Goal: Task Accomplishment & Management: Use online tool/utility

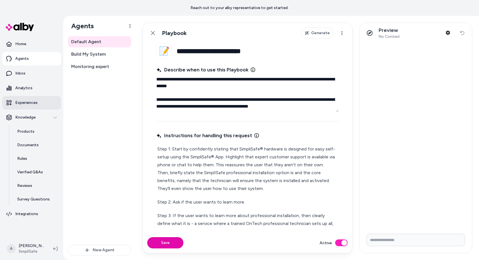
click at [31, 103] on p "Experiences" at bounding box center [26, 103] width 22 height 6
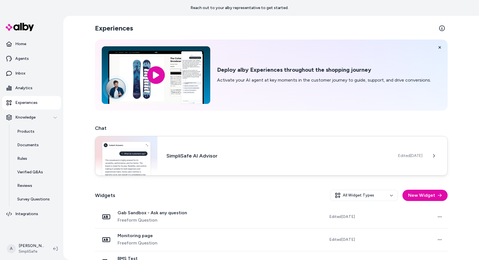
click at [398, 162] on div "SimpliSafe AI Advisor Edited Aug 27, 2025" at bounding box center [271, 156] width 353 height 40
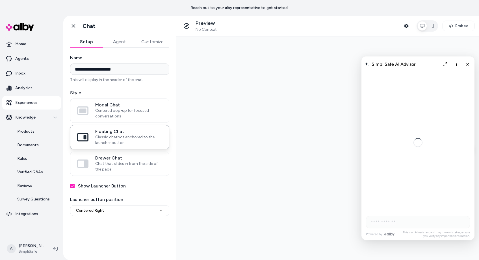
click at [157, 40] on button "Customize" at bounding box center [153, 41] width 34 height 11
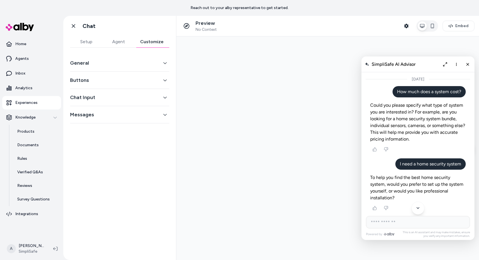
scroll to position [1175, 0]
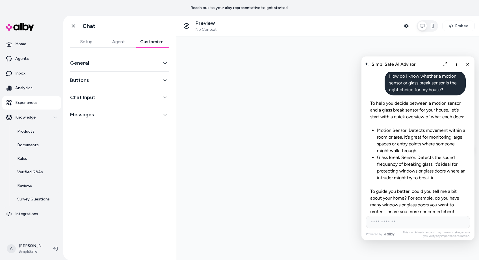
click at [133, 64] on button "General" at bounding box center [119, 63] width 99 height 8
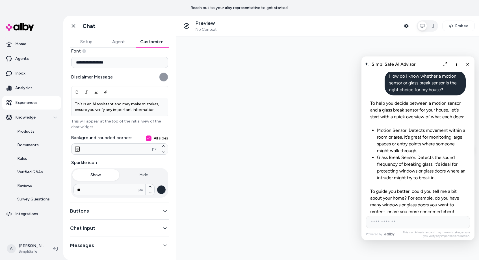
scroll to position [70, 0]
click at [115, 211] on button "Buttons" at bounding box center [119, 210] width 99 height 8
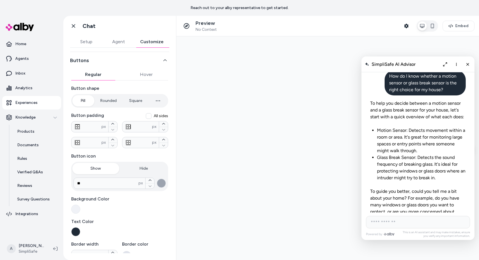
scroll to position [19, 0]
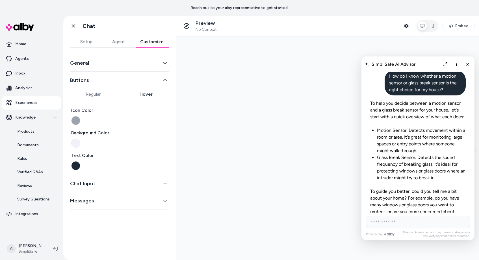
click at [147, 79] on div "Buttons Regular Hover Icon Color Background Color Text Color" at bounding box center [119, 123] width 99 height 103
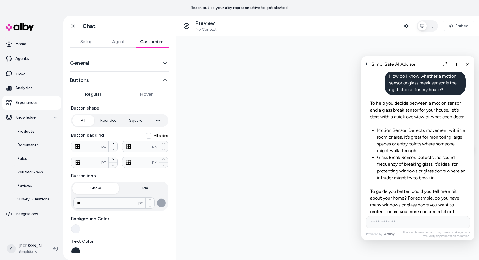
click at [91, 96] on button "Regular" at bounding box center [93, 94] width 44 height 11
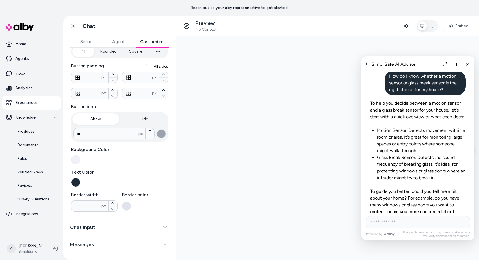
click at [105, 227] on button "Chat Input" at bounding box center [119, 228] width 99 height 8
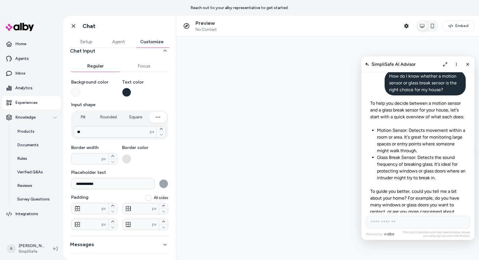
click at [118, 246] on button "Messages" at bounding box center [119, 245] width 99 height 8
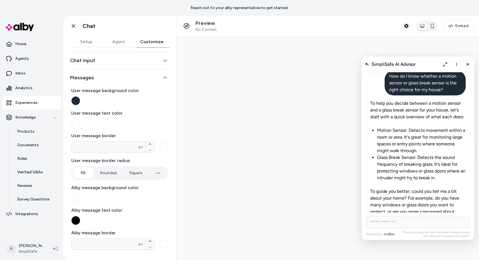
scroll to position [0, 0]
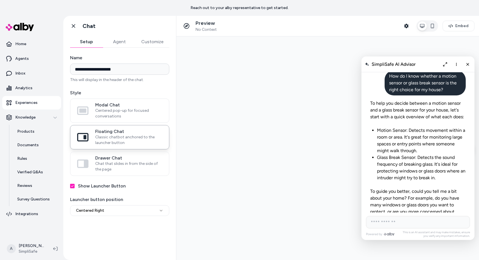
click at [88, 43] on button "Setup" at bounding box center [86, 41] width 33 height 11
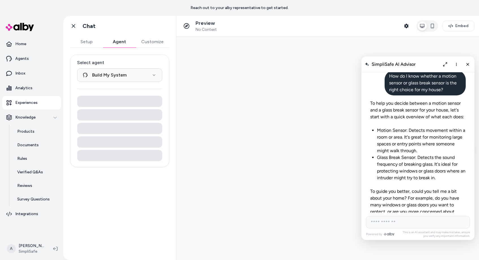
click at [123, 45] on button "Agent" at bounding box center [119, 41] width 33 height 11
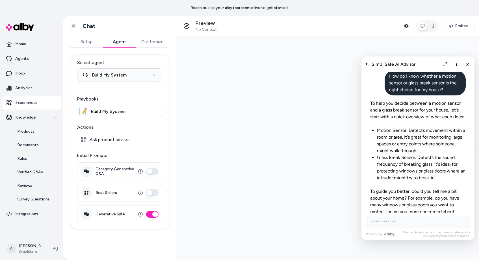
click at [152, 112] on div "📝 Build My System" at bounding box center [119, 111] width 85 height 11
click at [107, 114] on span "Build My System" at bounding box center [108, 111] width 34 height 7
click at [101, 112] on span "Build My System" at bounding box center [108, 111] width 34 height 7
click at [142, 77] on html "**********" at bounding box center [239, 130] width 479 height 260
click at [168, 74] on html "**********" at bounding box center [239, 130] width 479 height 260
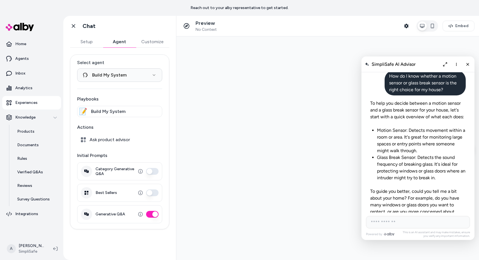
click at [168, 74] on div "**********" at bounding box center [119, 142] width 99 height 175
click at [82, 110] on div "📝" at bounding box center [83, 111] width 9 height 9
click at [155, 75] on html "**********" at bounding box center [239, 130] width 479 height 260
click at [165, 73] on html "**********" at bounding box center [239, 130] width 479 height 260
click at [115, 113] on span "Build My System" at bounding box center [108, 111] width 34 height 7
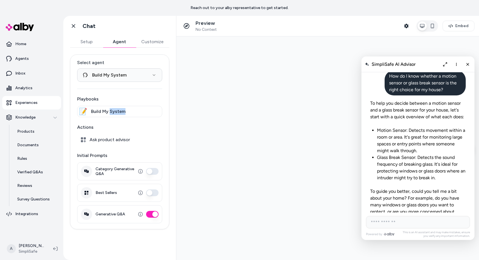
click at [115, 113] on span "Build My System" at bounding box center [108, 111] width 34 height 7
click at [141, 111] on div "📝 Build My System" at bounding box center [119, 111] width 85 height 11
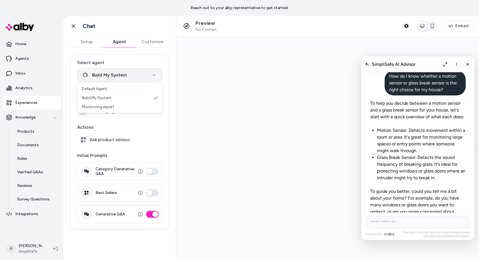
click at [154, 77] on html "**********" at bounding box center [239, 130] width 479 height 260
click at [153, 75] on html "**********" at bounding box center [239, 130] width 479 height 260
click at [125, 112] on div "📝 Build My System" at bounding box center [119, 111] width 85 height 11
click at [149, 44] on button "Customize" at bounding box center [153, 41] width 34 height 11
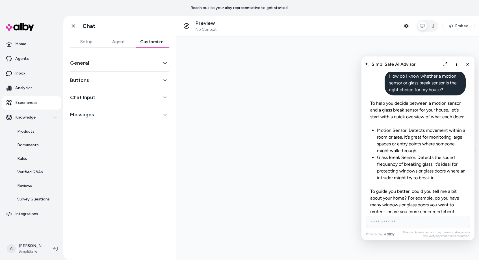
click at [151, 59] on button "General" at bounding box center [119, 63] width 99 height 8
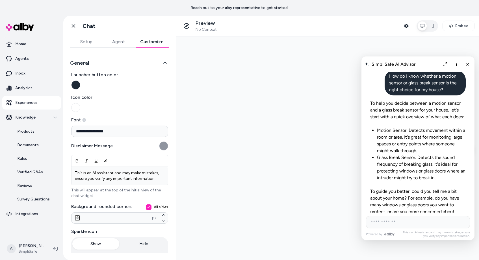
click at [152, 61] on button "General" at bounding box center [119, 63] width 99 height 8
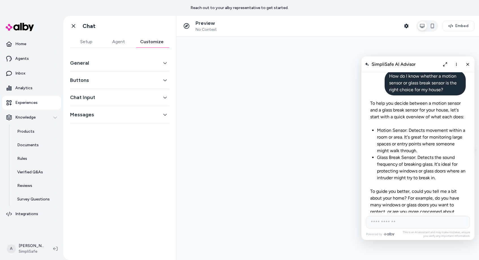
click at [121, 44] on button "Agent" at bounding box center [118, 41] width 32 height 11
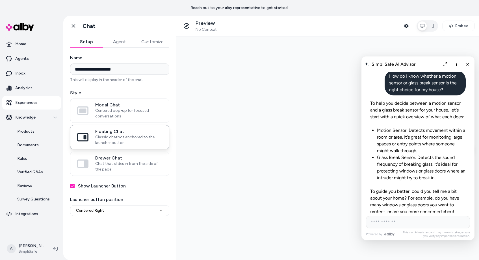
click at [90, 43] on button "Setup" at bounding box center [86, 41] width 33 height 11
click at [119, 42] on button "Agent" at bounding box center [119, 41] width 33 height 11
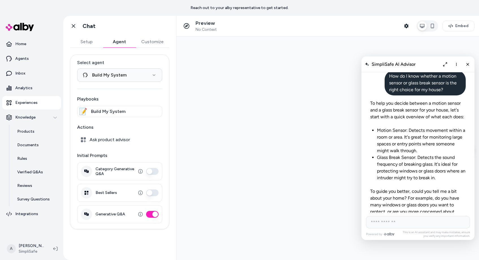
click at [108, 140] on span "Ask product advisor" at bounding box center [110, 140] width 40 height 6
click at [87, 44] on button "Setup" at bounding box center [86, 41] width 33 height 11
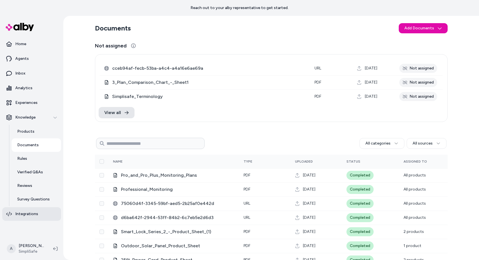
click at [41, 216] on link "Integrations" at bounding box center [31, 214] width 59 height 14
